Goal: Task Accomplishment & Management: Use online tool/utility

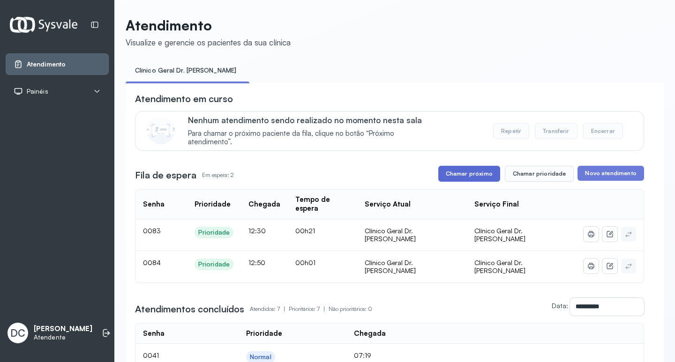
click at [488, 180] on button "Chamar próximo" at bounding box center [469, 174] width 62 height 16
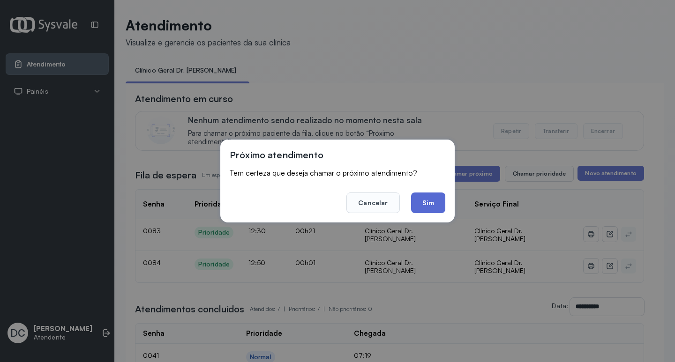
click at [430, 204] on button "Sim" at bounding box center [428, 203] width 34 height 21
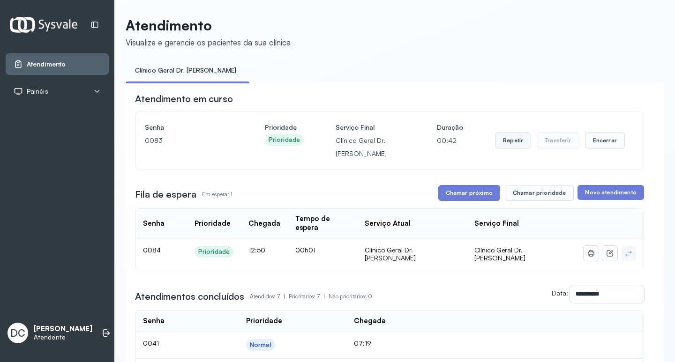
click at [504, 142] on button "Repetir" at bounding box center [513, 141] width 36 height 16
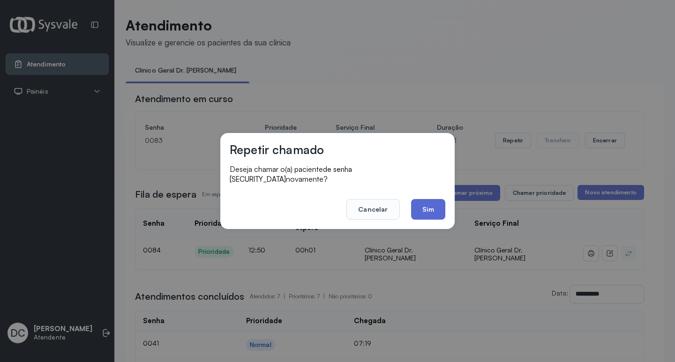
click at [438, 203] on button "Sim" at bounding box center [428, 209] width 34 height 21
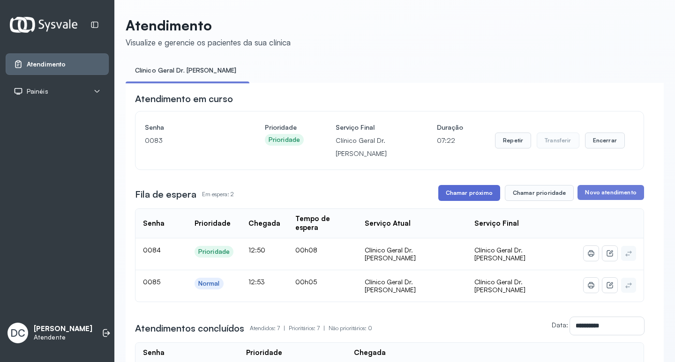
click at [452, 191] on button "Chamar próximo" at bounding box center [469, 193] width 62 height 16
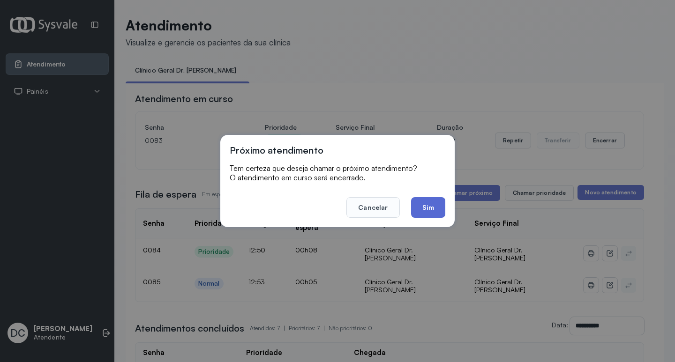
click at [428, 208] on button "Sim" at bounding box center [428, 207] width 34 height 21
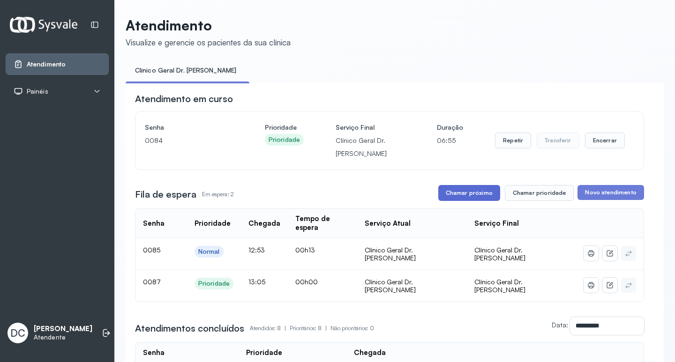
click at [476, 197] on button "Chamar próximo" at bounding box center [469, 193] width 62 height 16
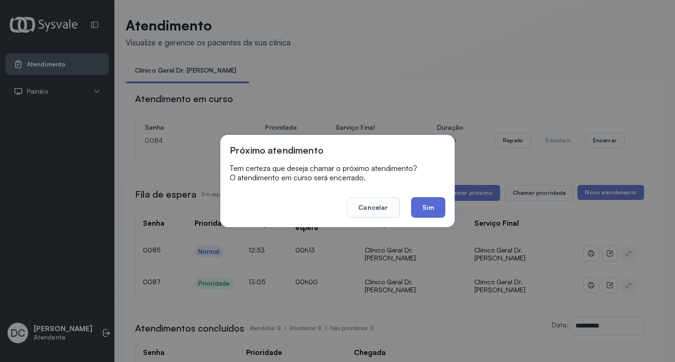
click at [443, 207] on button "Sim" at bounding box center [428, 207] width 34 height 21
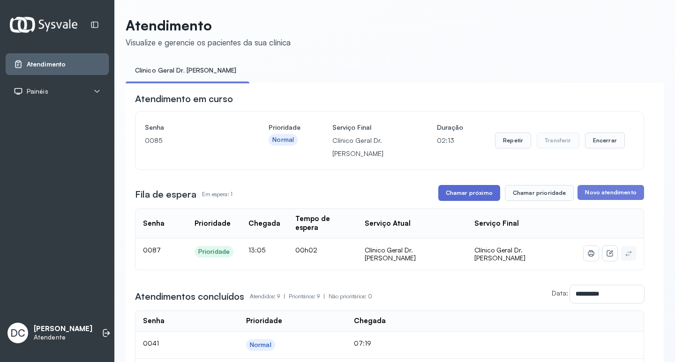
click at [464, 195] on button "Chamar próximo" at bounding box center [469, 193] width 62 height 16
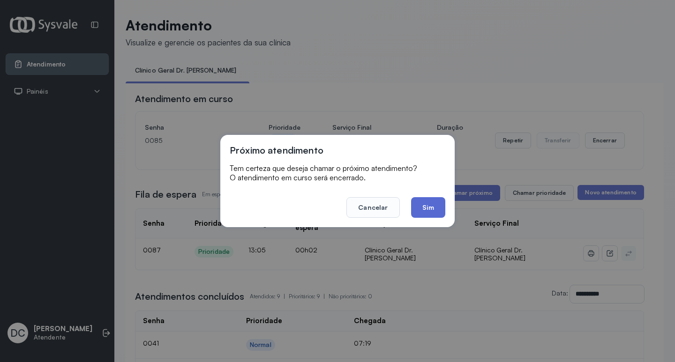
click at [425, 206] on button "Sim" at bounding box center [428, 207] width 34 height 21
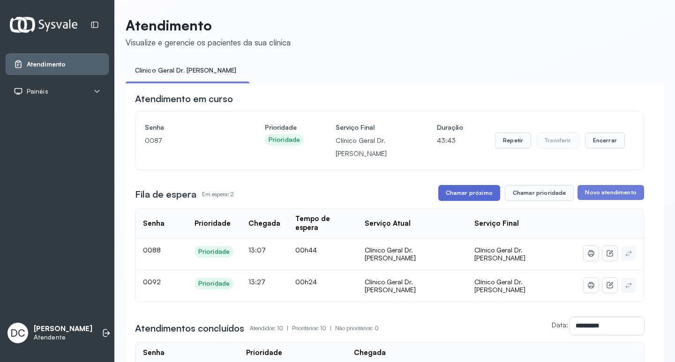
click at [463, 195] on button "Chamar próximo" at bounding box center [469, 193] width 62 height 16
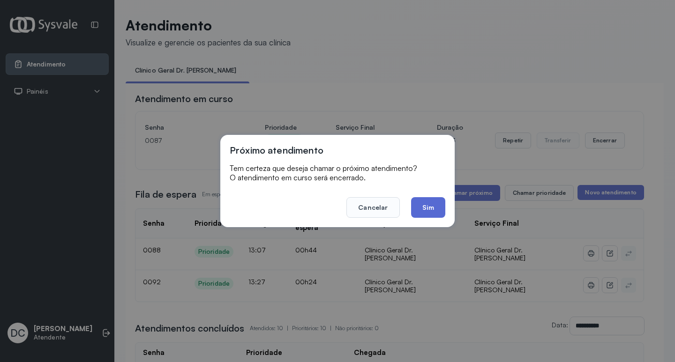
click at [436, 203] on button "Sim" at bounding box center [428, 207] width 34 height 21
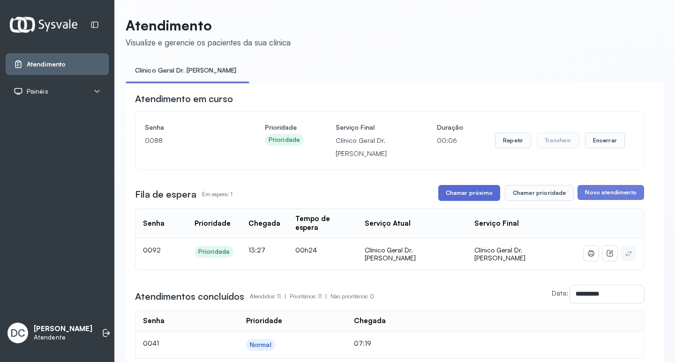
click at [488, 195] on button "Chamar próximo" at bounding box center [469, 193] width 62 height 16
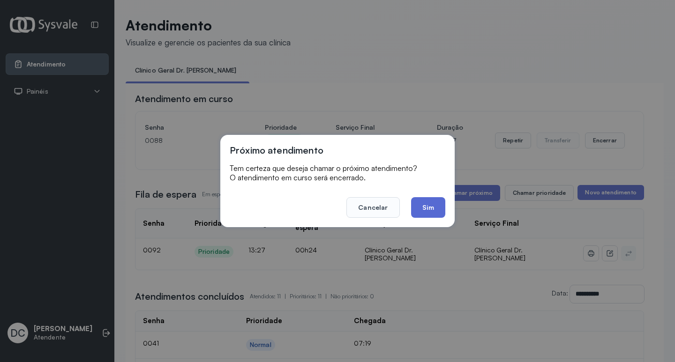
click at [438, 214] on button "Sim" at bounding box center [428, 207] width 34 height 21
